Goal: Task Accomplishment & Management: Manage account settings

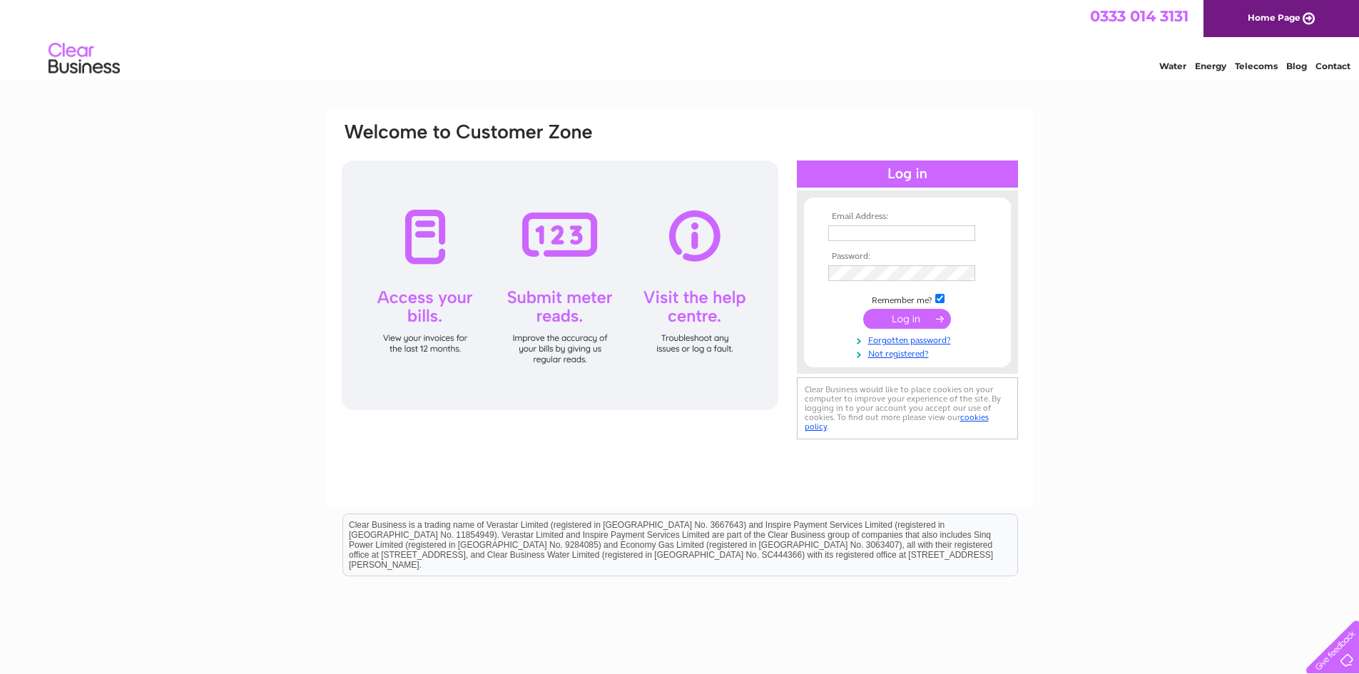
type input "angela.mills@emweaving.com"
click at [902, 314] on input "submit" at bounding box center [907, 319] width 88 height 20
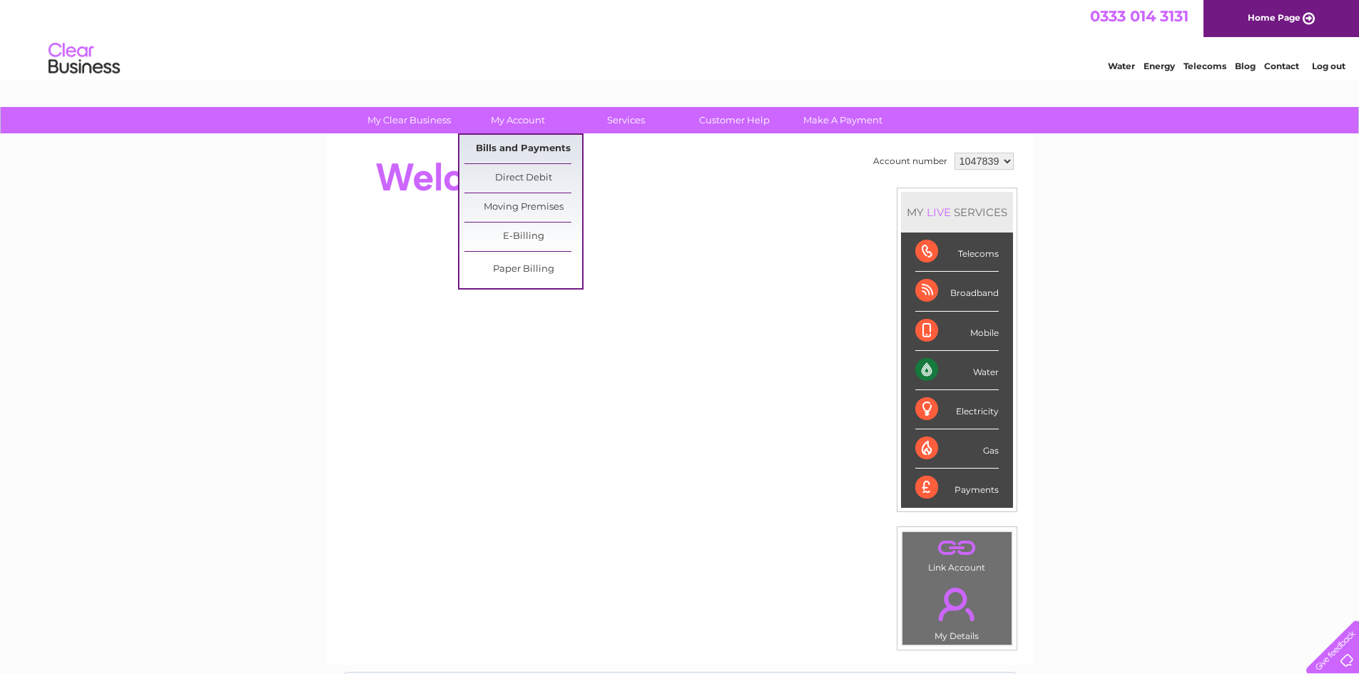
click at [521, 145] on link "Bills and Payments" at bounding box center [523, 149] width 118 height 29
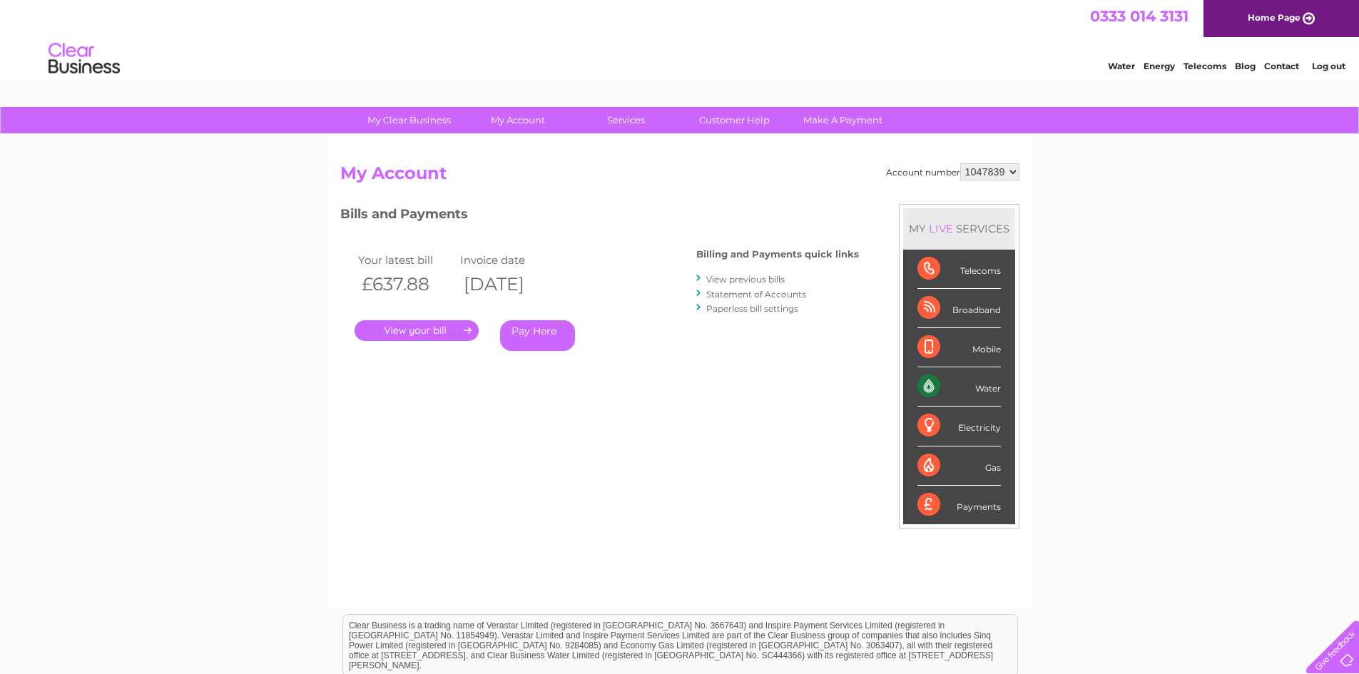
click at [431, 327] on link "." at bounding box center [416, 330] width 124 height 21
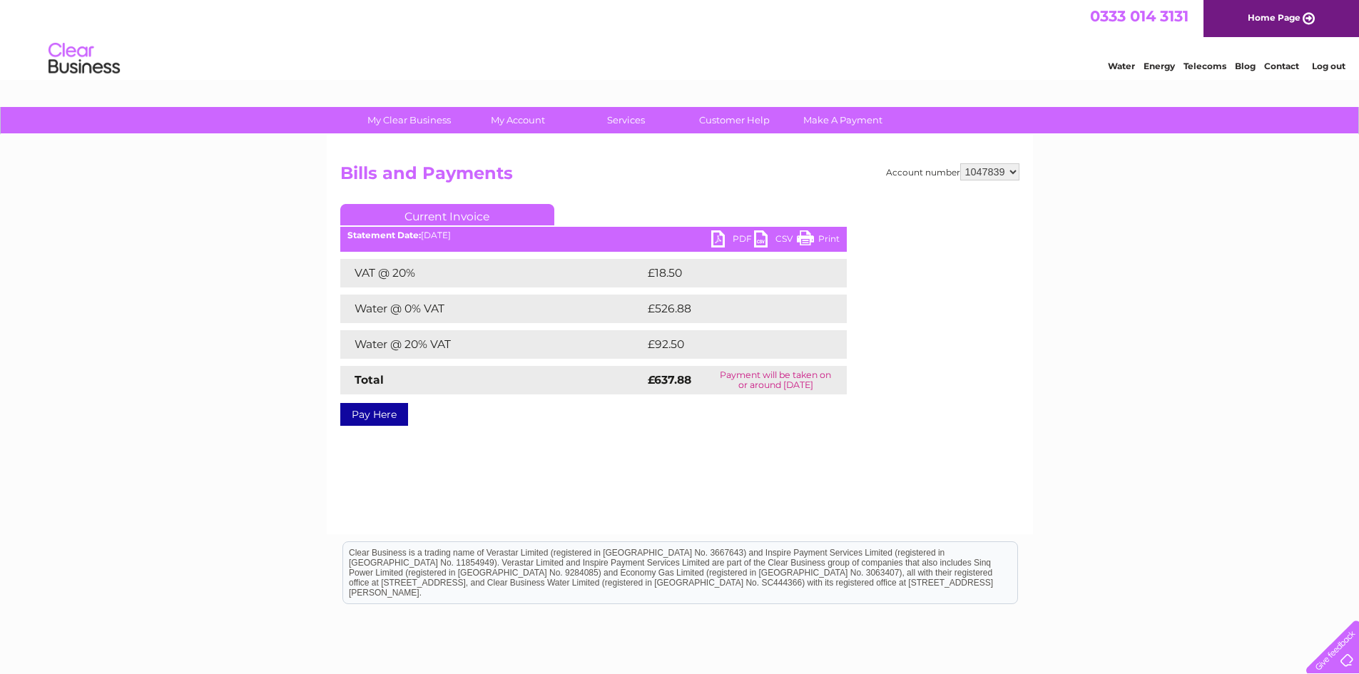
click at [720, 239] on link "PDF" at bounding box center [732, 240] width 43 height 21
